Goal: Find specific page/section: Find specific page/section

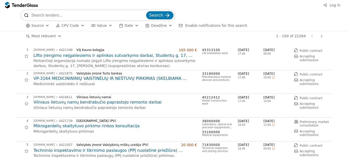
click at [61, 16] on input "search" at bounding box center [88, 15] width 114 height 10
type input "Zaras"
click at [156, 15] on span "Search" at bounding box center [156, 15] width 14 height 5
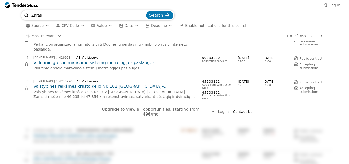
scroll to position [78, 0]
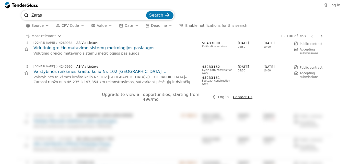
click at [69, 16] on input "Zaras" at bounding box center [88, 15] width 114 height 10
type input "Zarasų rajono savivaldybės administracija"
click at [158, 16] on span "Search" at bounding box center [156, 15] width 14 height 5
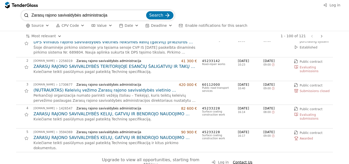
scroll to position [26, 0]
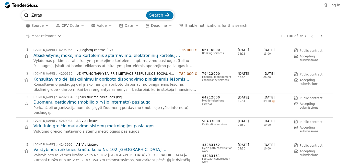
scroll to position [78, 0]
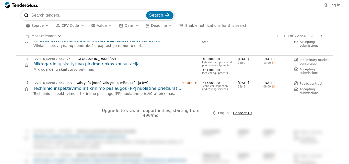
scroll to position [78, 0]
